Goal: Obtain resource: Obtain resource

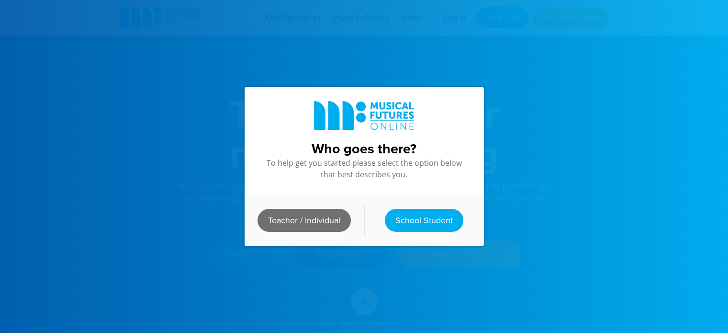
click at [285, 215] on link "Teacher / Individual" at bounding box center [304, 220] width 93 height 23
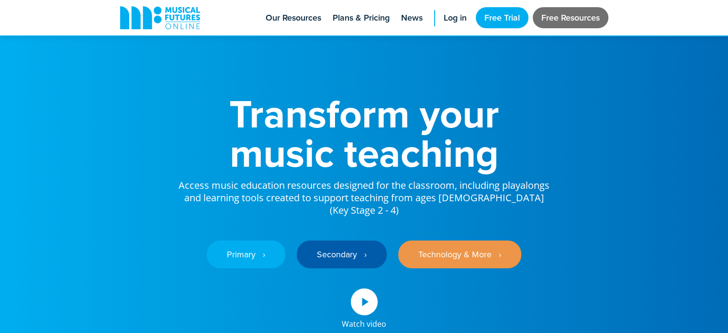
click at [563, 17] on link "Free Resources" at bounding box center [571, 17] width 76 height 21
click at [572, 17] on link "Free Resources" at bounding box center [571, 17] width 76 height 21
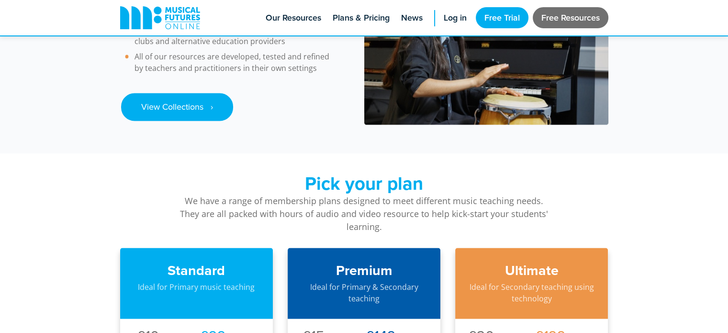
scroll to position [1355, 0]
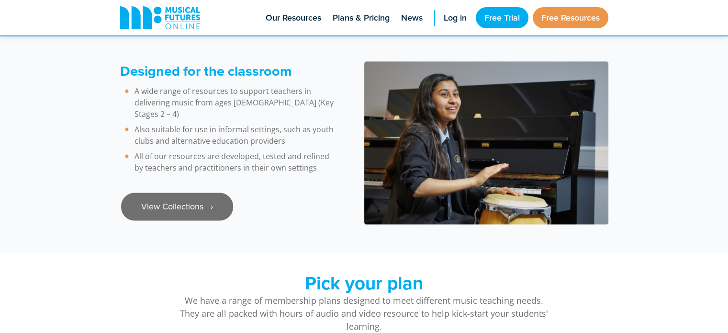
drag, startPoint x: 166, startPoint y: 186, endPoint x: 216, endPoint y: 185, distance: 49.8
click at [166, 192] on link "View Collections ‎‏‏‎ ‎ ›" at bounding box center [177, 206] width 112 height 28
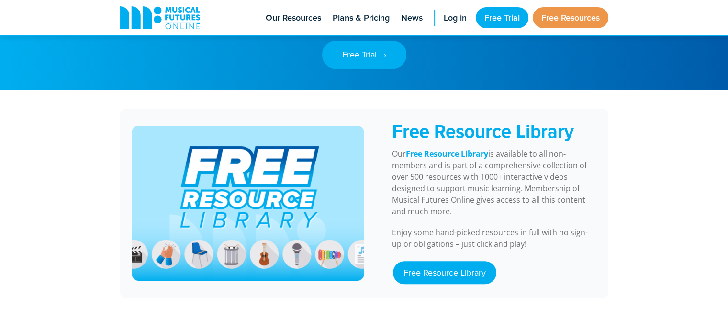
scroll to position [730, 0]
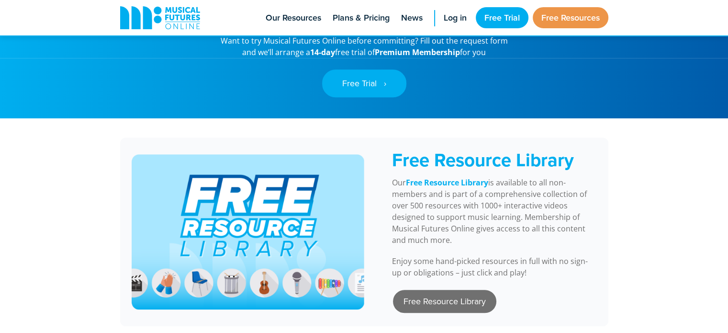
drag, startPoint x: 432, startPoint y: 290, endPoint x: 441, endPoint y: 289, distance: 9.6
click at [432, 290] on link "Free Resource Library" at bounding box center [444, 301] width 103 height 23
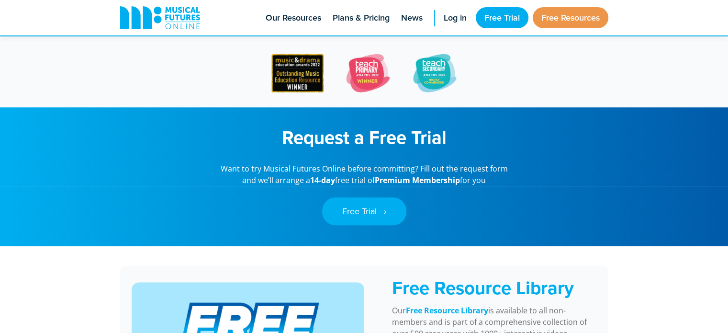
scroll to position [548, 0]
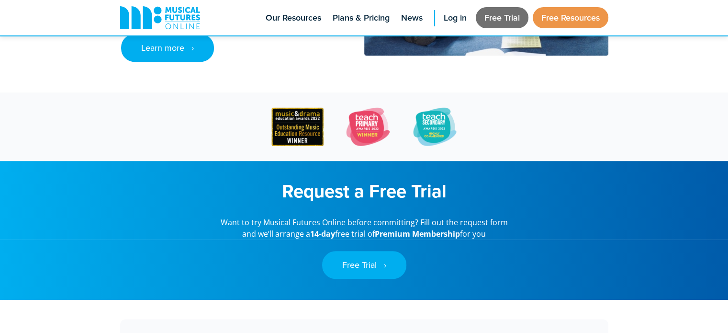
click at [498, 15] on link "Free Trial" at bounding box center [502, 17] width 53 height 21
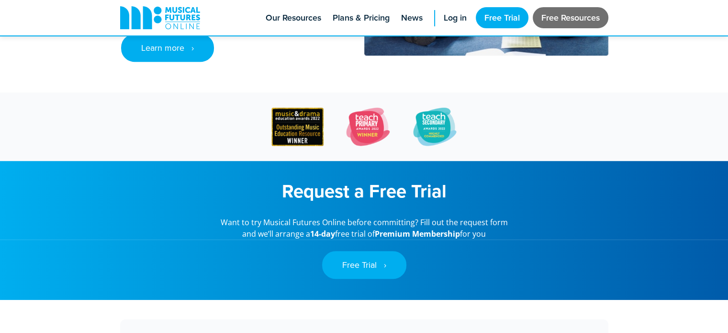
click at [550, 14] on link "Free Resources" at bounding box center [571, 17] width 76 height 21
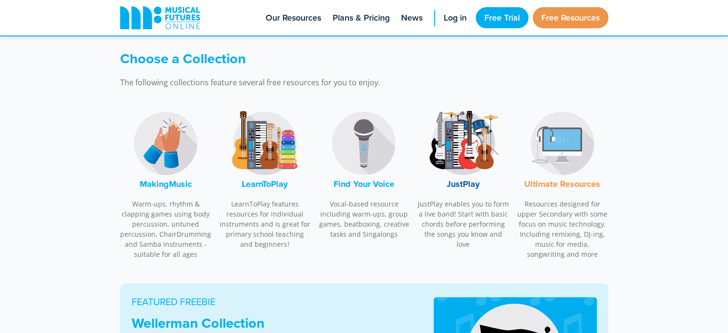
scroll to position [270, 0]
click at [260, 184] on font "LearnToPlay" at bounding box center [265, 183] width 46 height 12
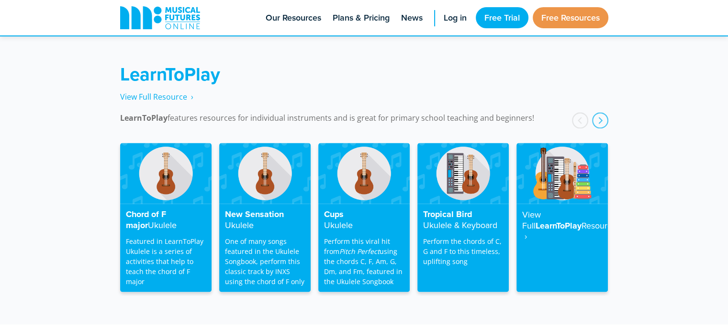
scroll to position [1535, 0]
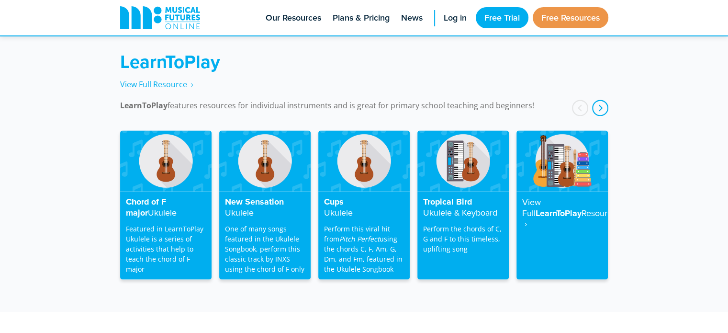
click at [603, 100] on div "next" at bounding box center [600, 108] width 16 height 16
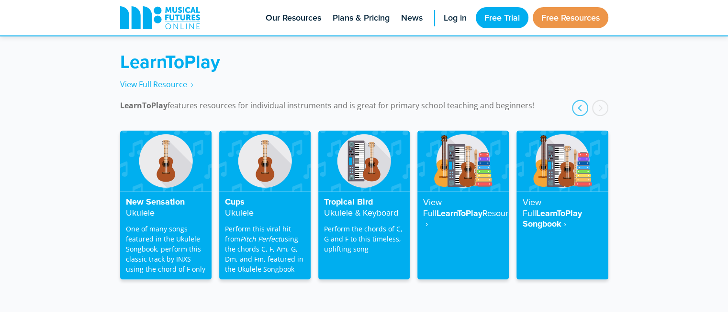
click at [603, 100] on div "next" at bounding box center [600, 108] width 16 height 16
click at [578, 100] on div "prev" at bounding box center [580, 108] width 16 height 16
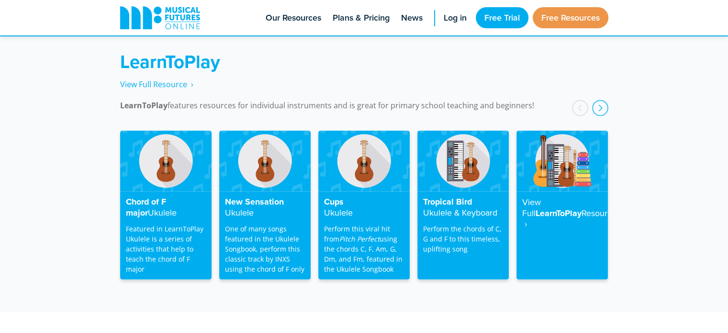
click at [578, 100] on div "prev" at bounding box center [580, 108] width 16 height 16
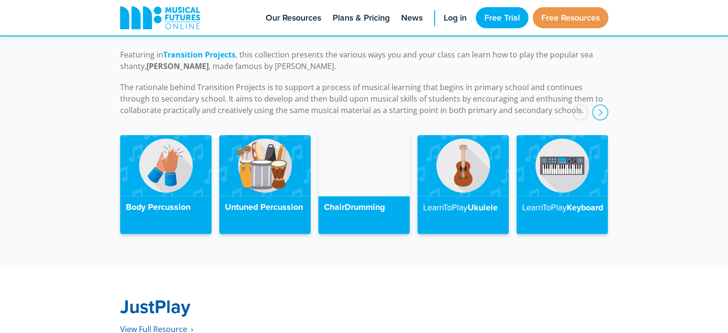
scroll to position [2229, 0]
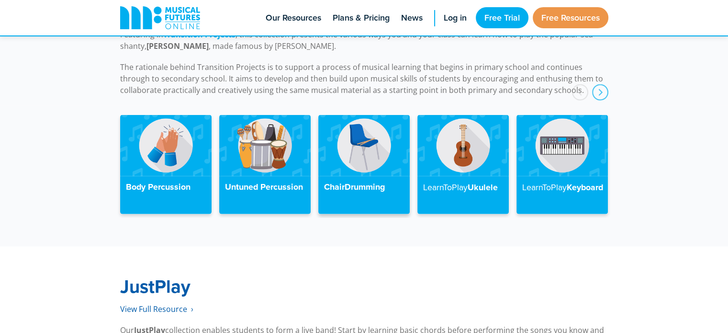
click at [355, 182] on h4 "ChairDrumming" at bounding box center [364, 187] width 80 height 11
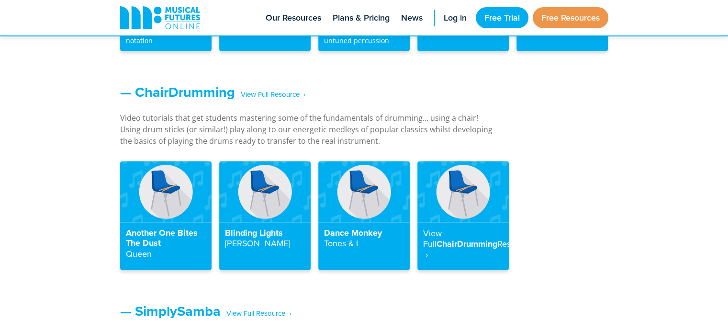
scroll to position [1034, 0]
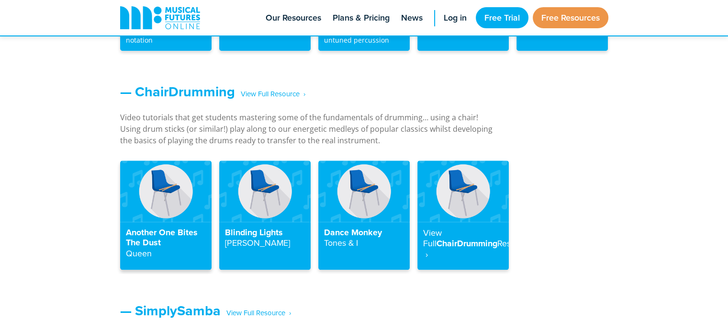
click at [138, 232] on h4 "Another One Bites The Dust Queen" at bounding box center [166, 243] width 80 height 32
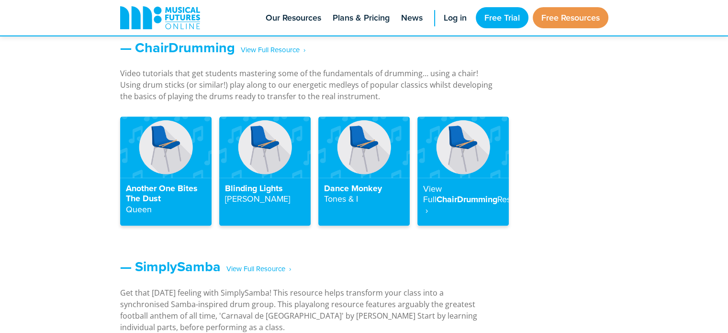
scroll to position [1082, 0]
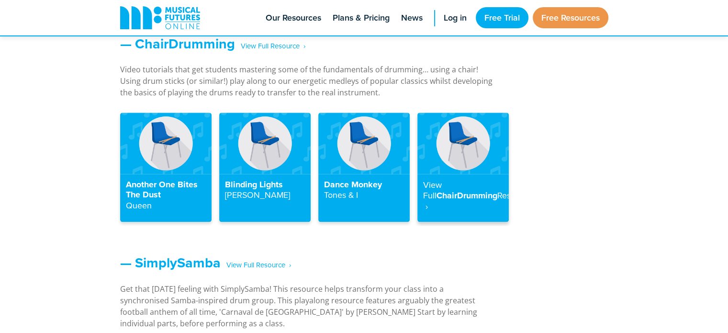
click at [445, 204] on strong "Resource ‎ ›" at bounding box center [477, 200] width 109 height 23
